Goal: Navigation & Orientation: Find specific page/section

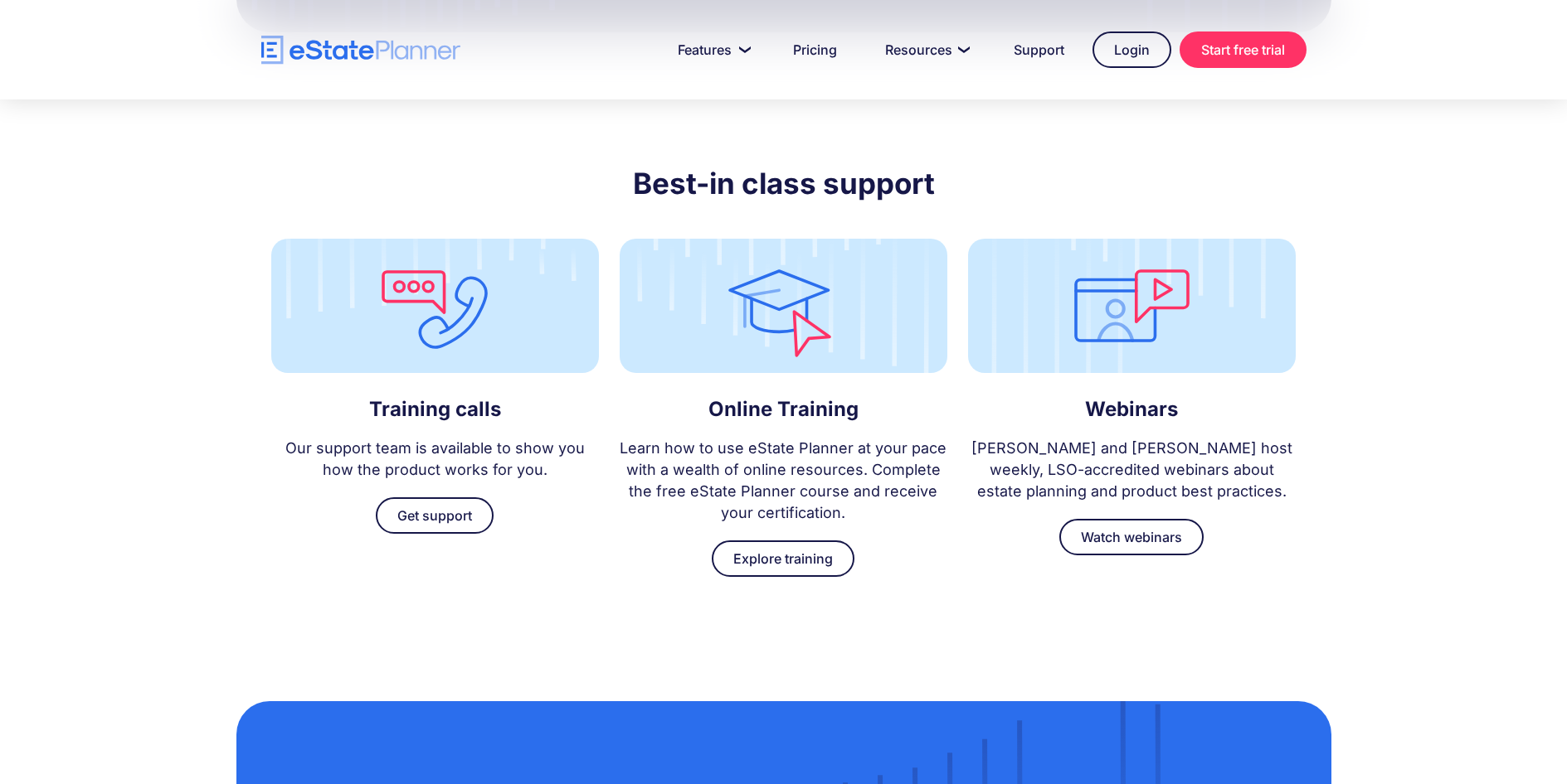
scroll to position [4167, 0]
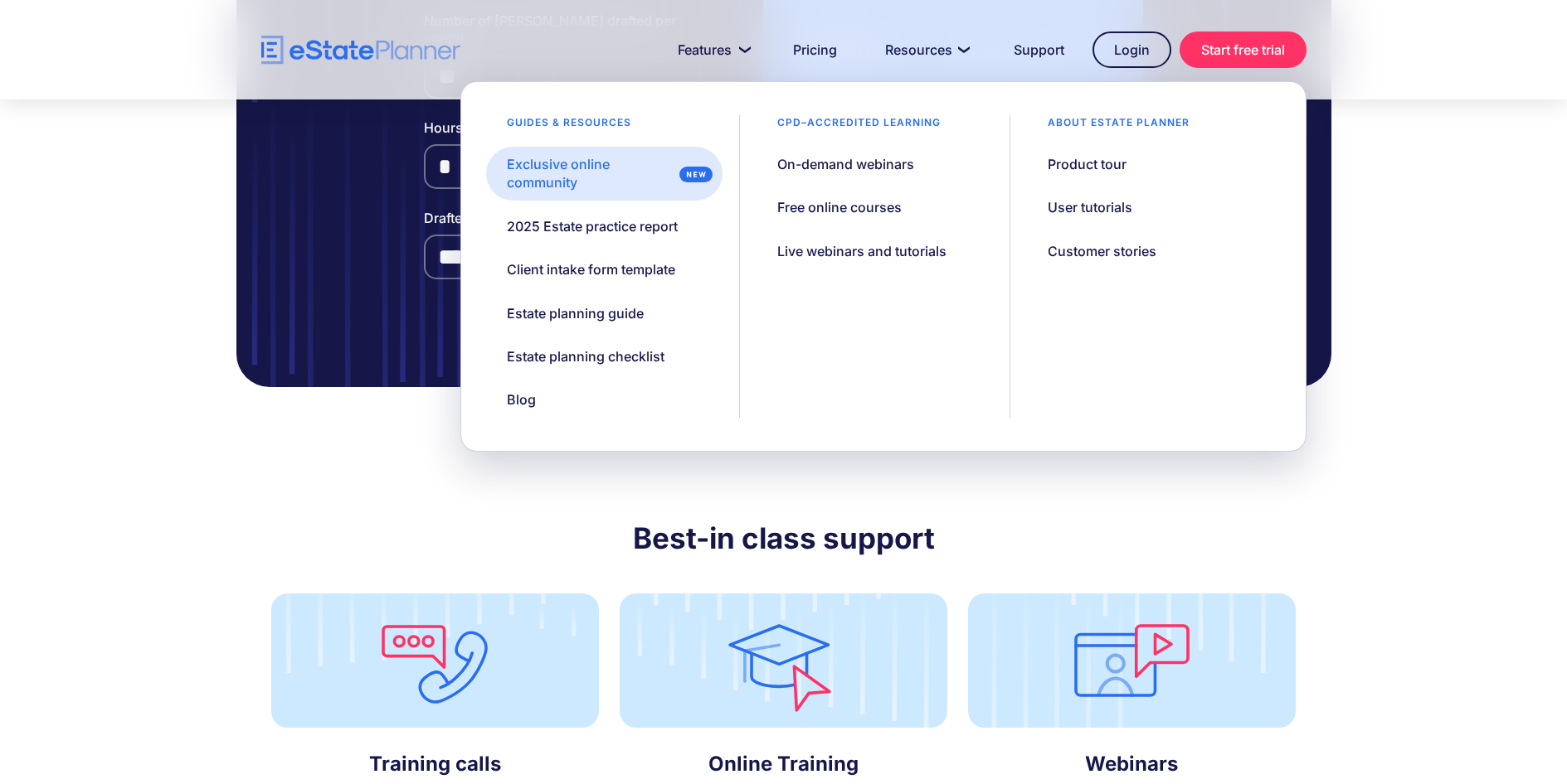
click at [631, 161] on div "Exclusive online community" at bounding box center [590, 174] width 166 height 38
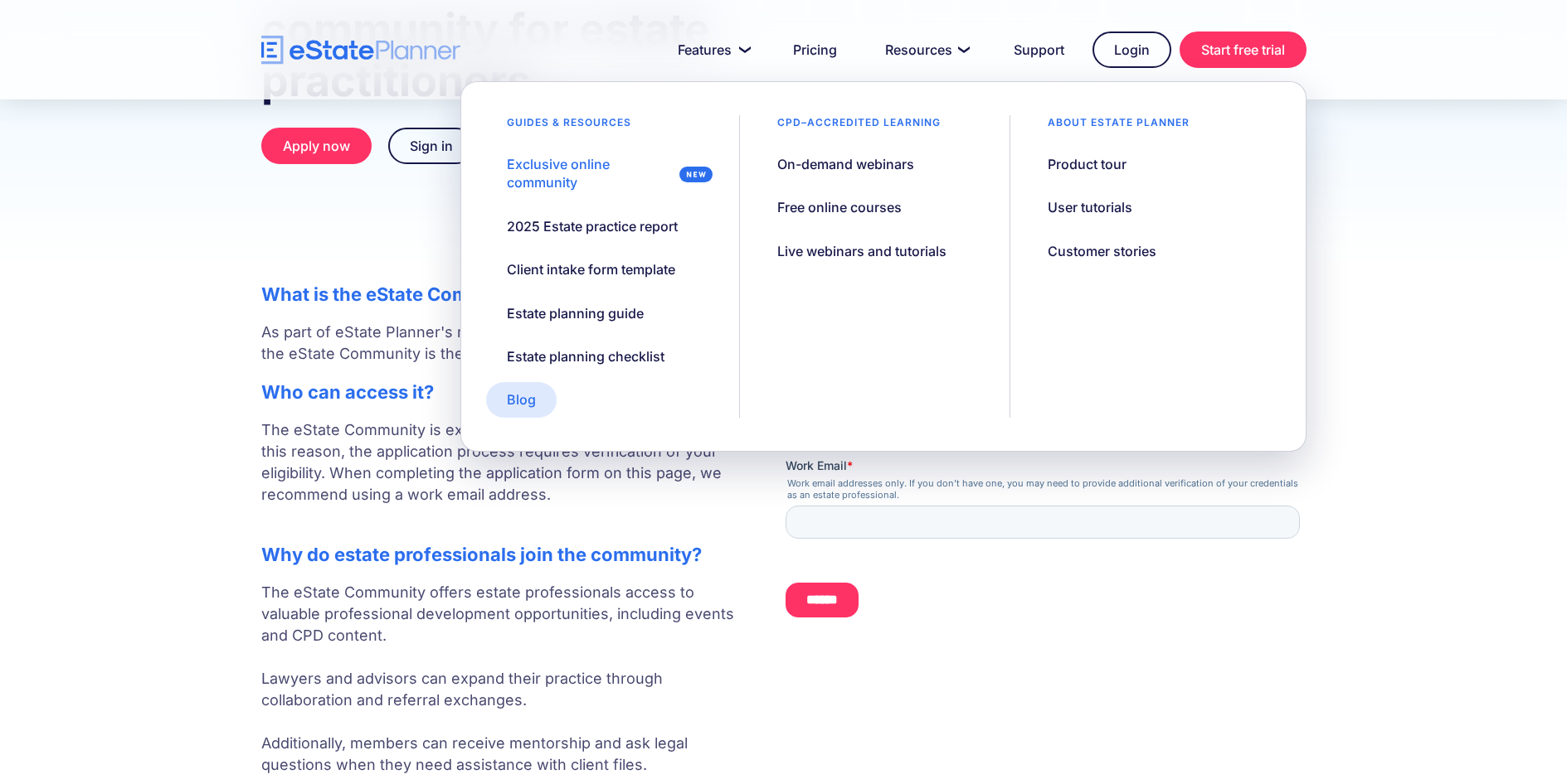
click at [524, 395] on div "Blog" at bounding box center [522, 399] width 29 height 18
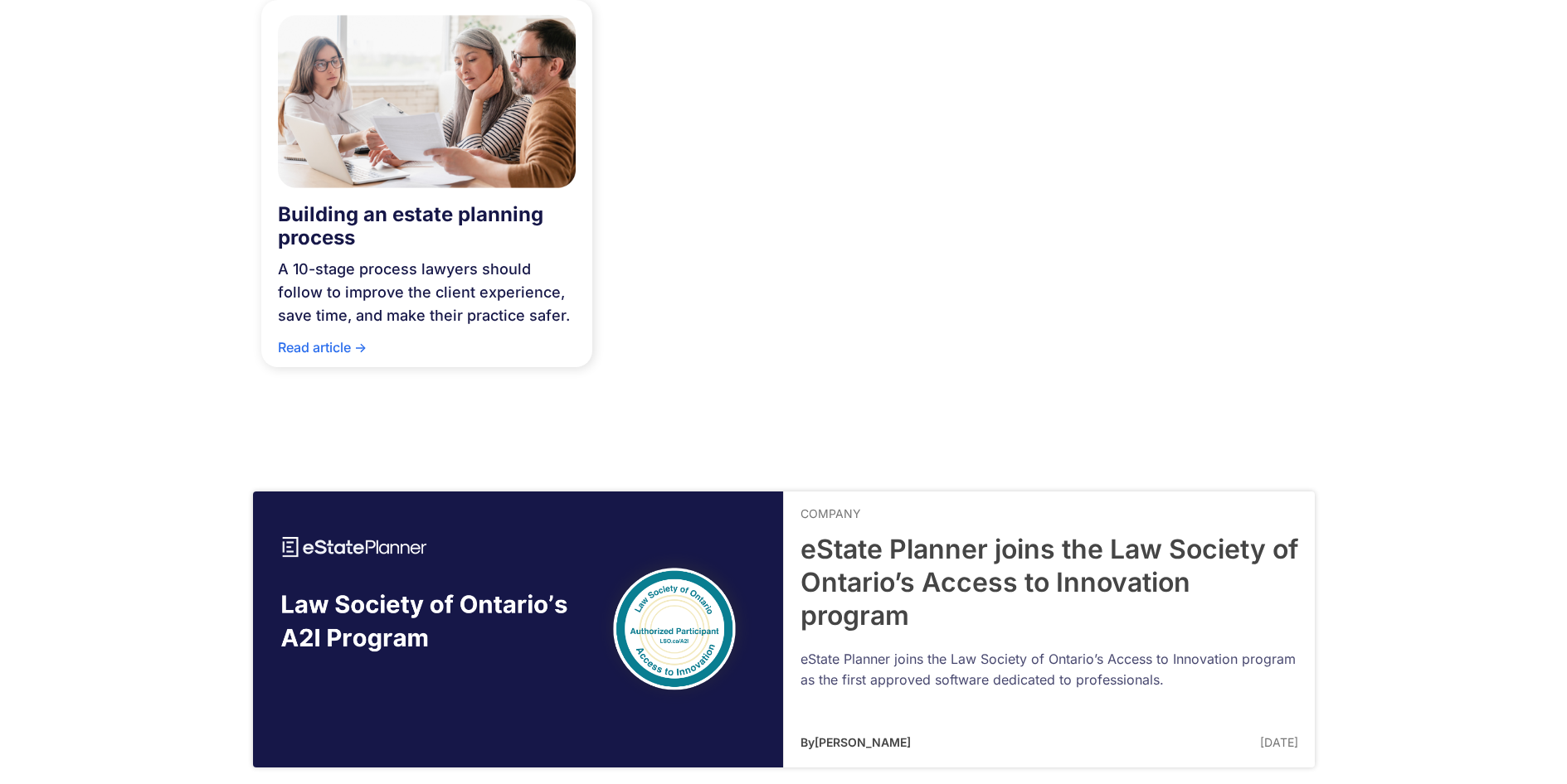
scroll to position [1327, 0]
